Goal: Transaction & Acquisition: Subscribe to service/newsletter

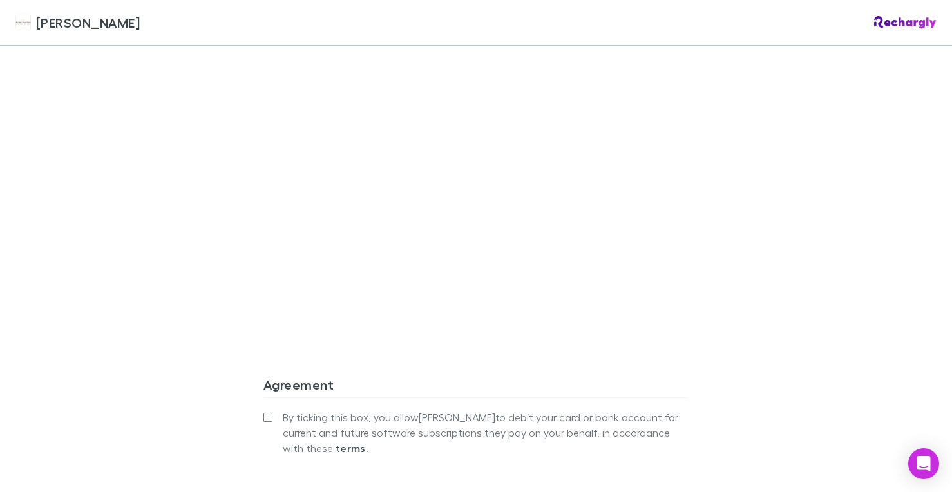
scroll to position [1095, 0]
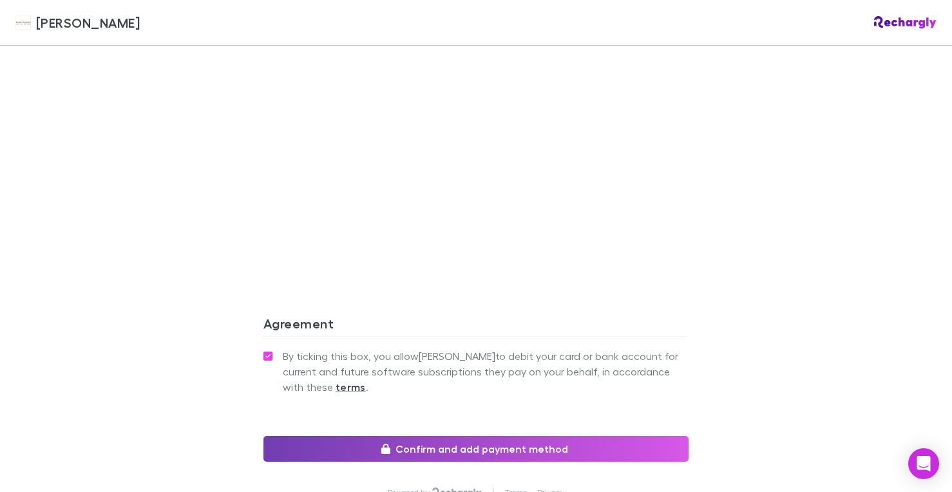
click at [463, 436] on button "Confirm and add payment method" at bounding box center [475, 449] width 425 height 26
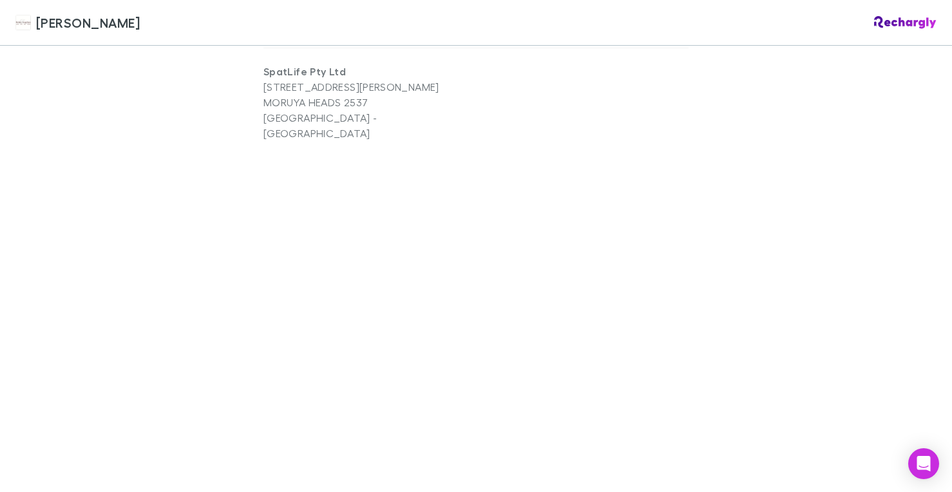
scroll to position [838, 0]
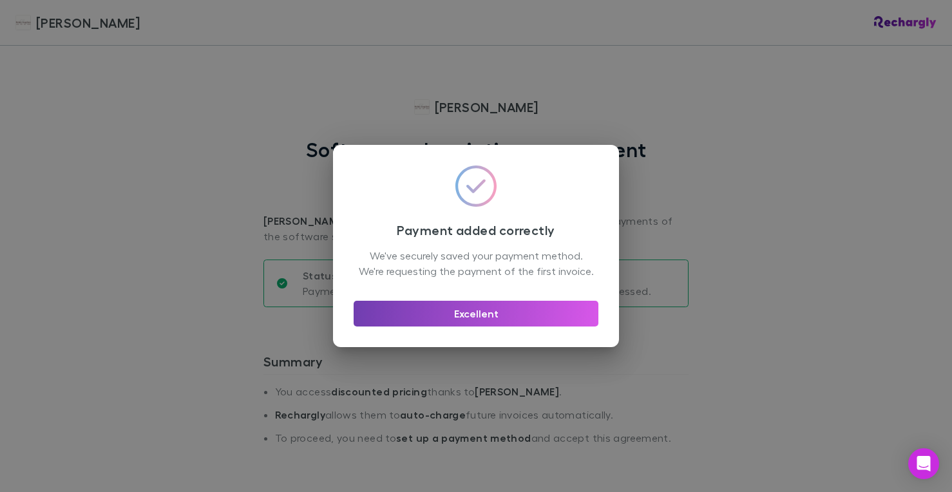
click at [484, 324] on button "Excellent" at bounding box center [476, 314] width 245 height 26
